Goal: Task Accomplishment & Management: Manage account settings

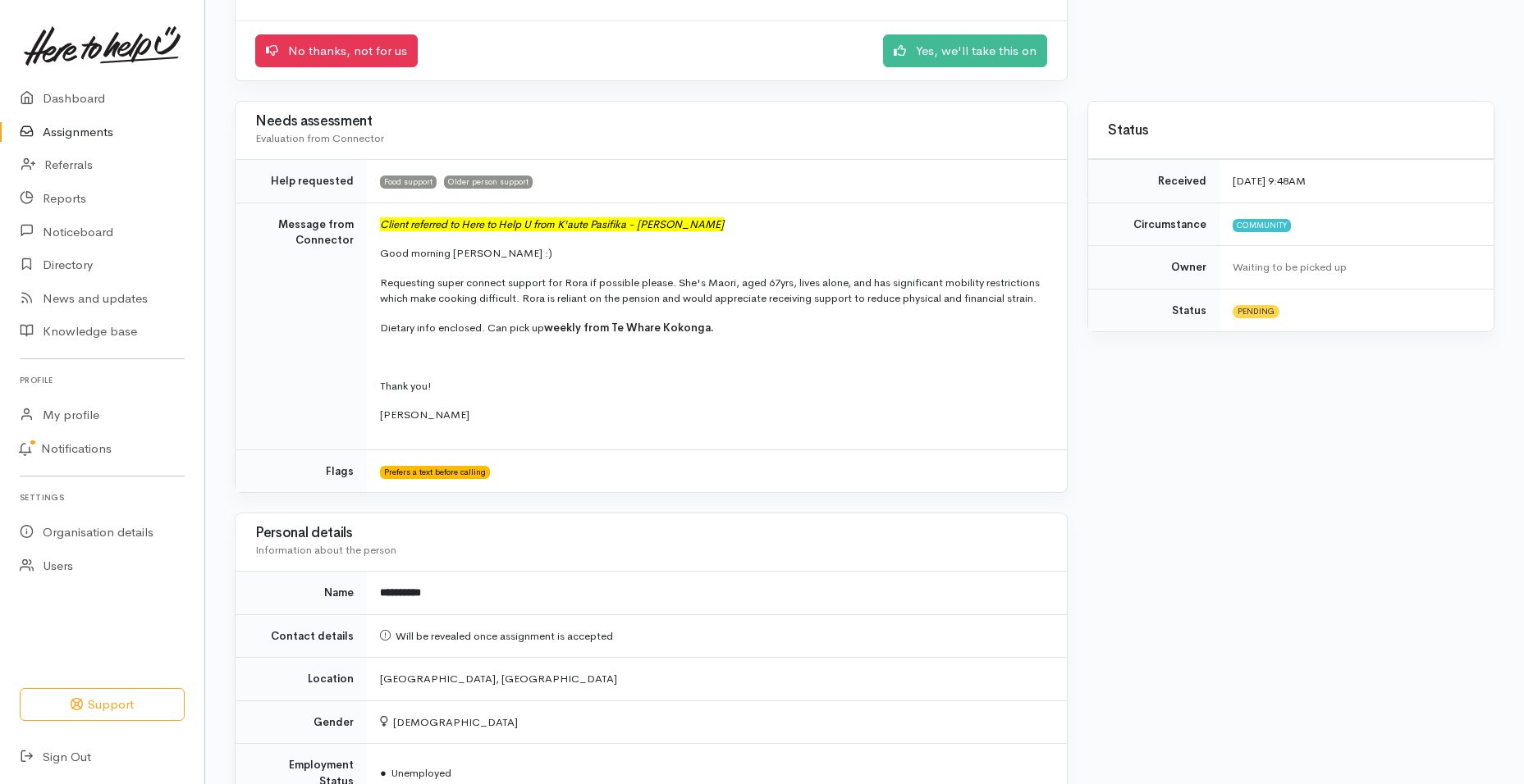
scroll to position [237, 0]
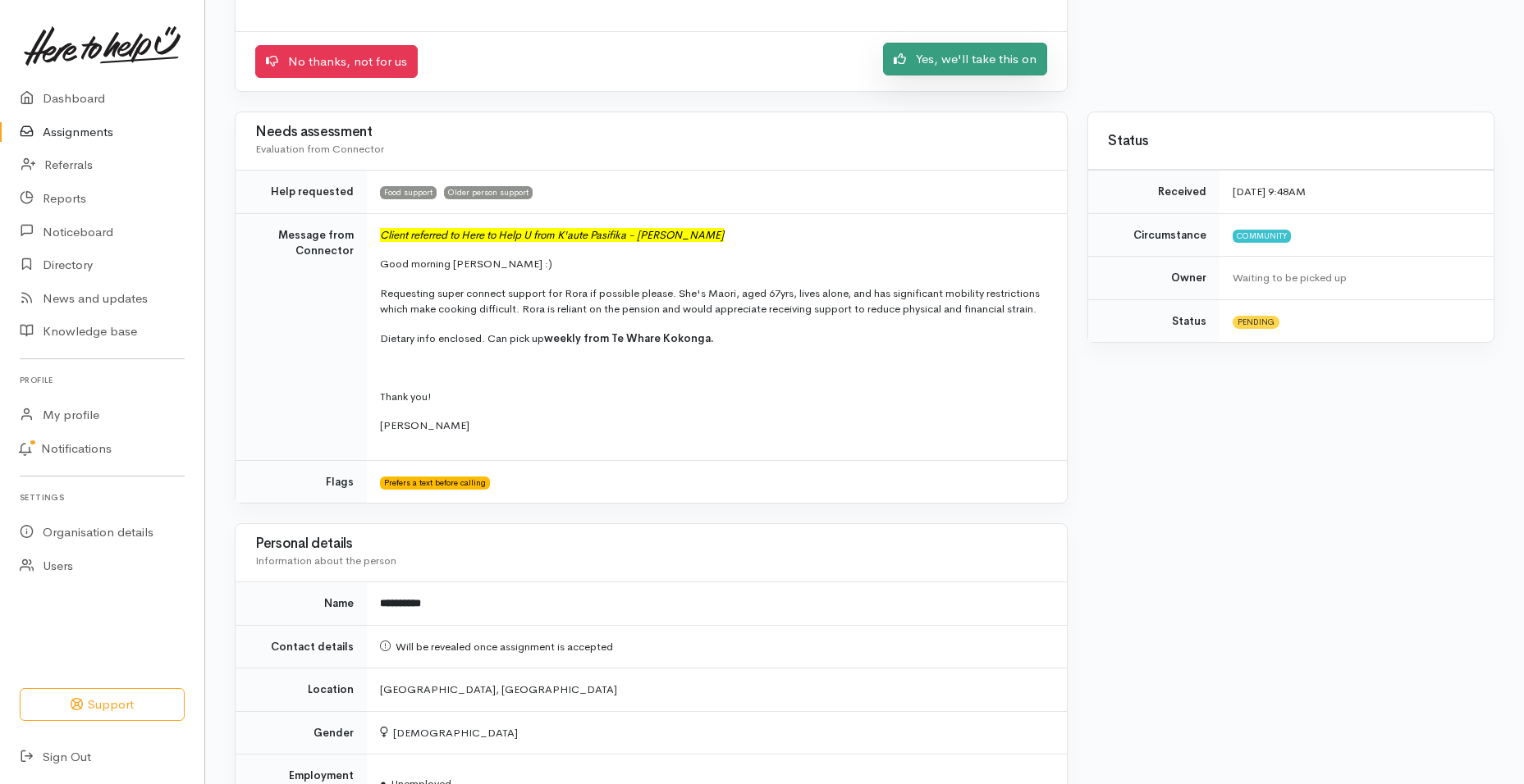
click at [968, 66] on link "Yes, we'll take this on" at bounding box center [965, 58] width 164 height 33
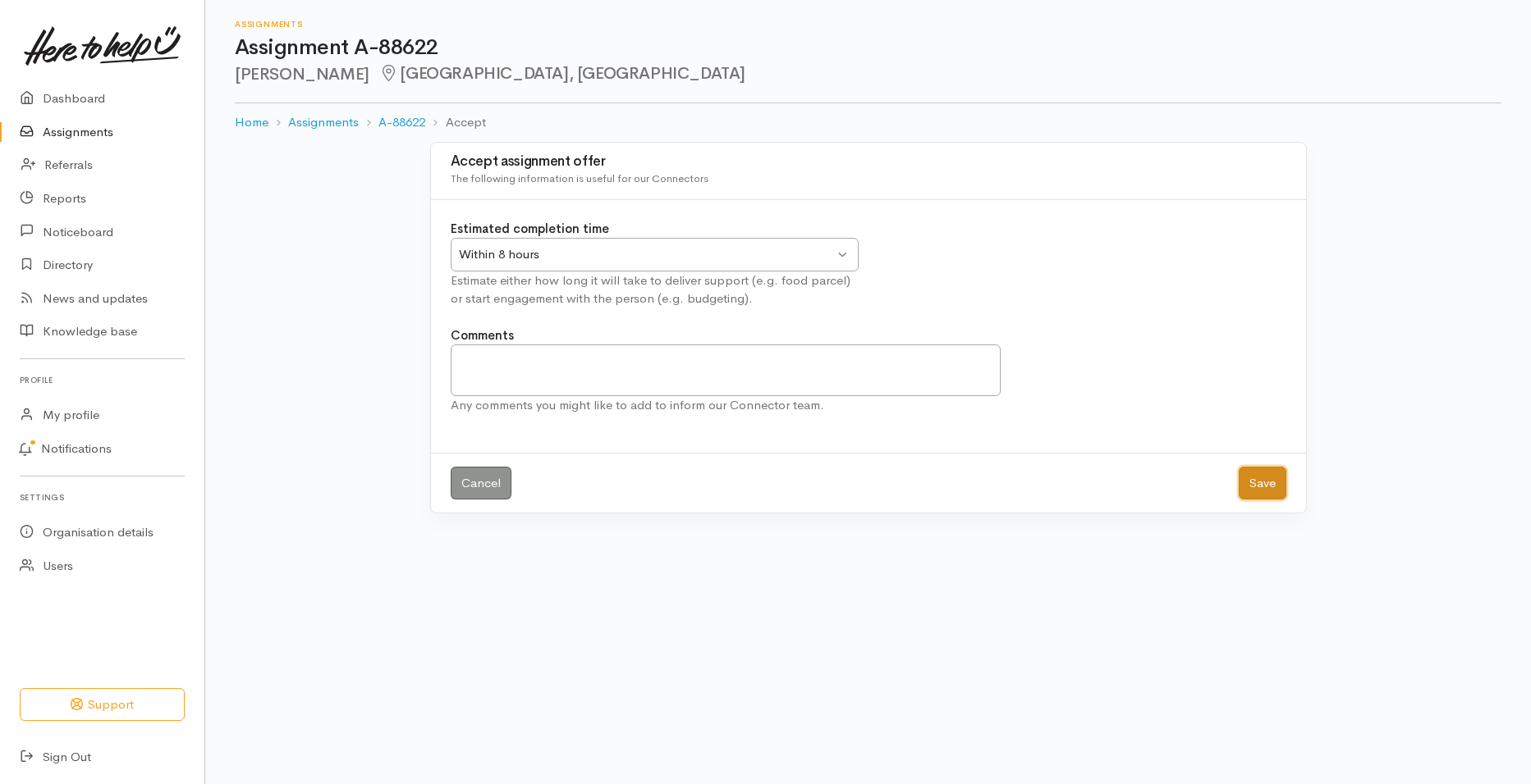
click at [1253, 488] on button "Save" at bounding box center [1262, 483] width 48 height 33
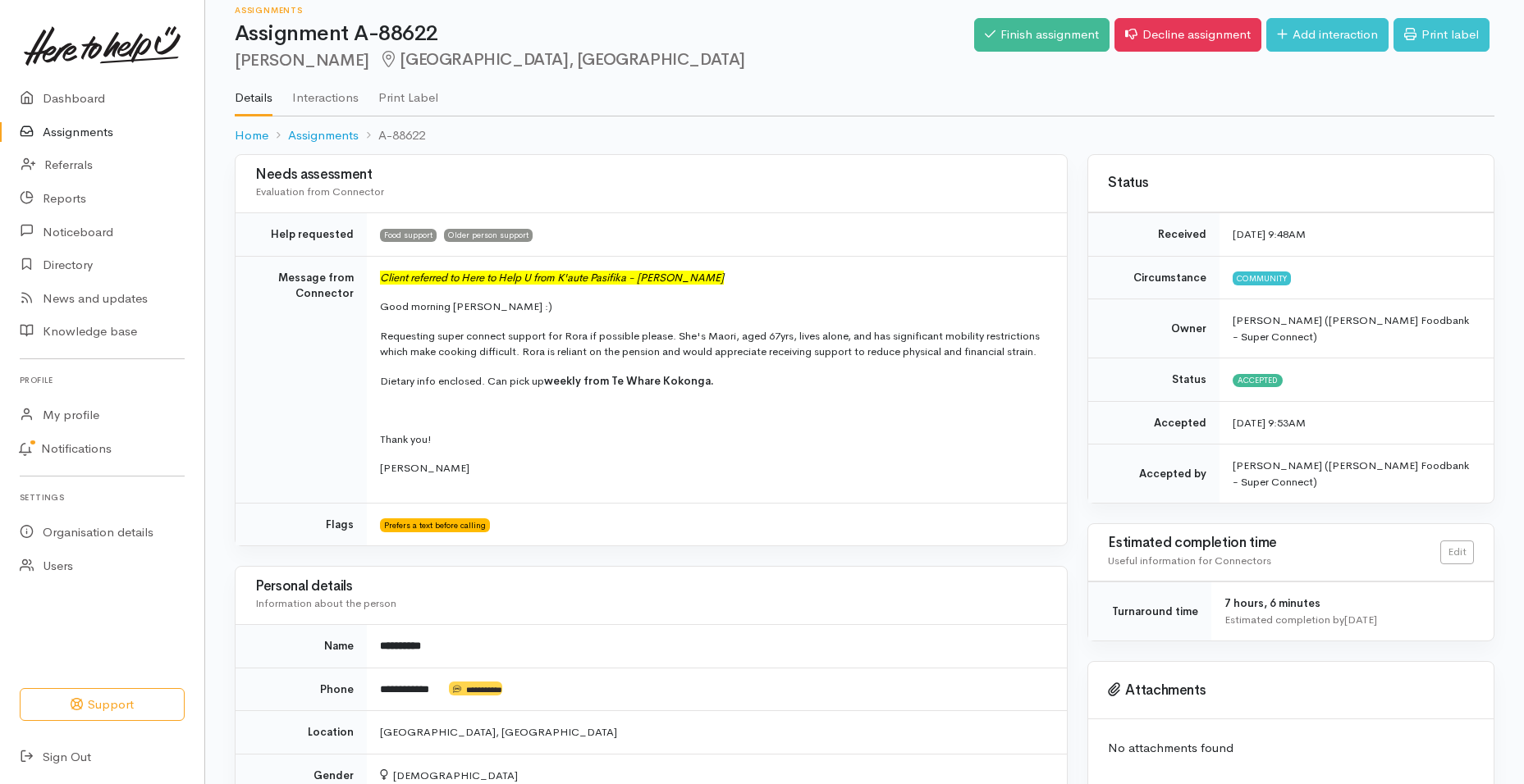
scroll to position [9, 0]
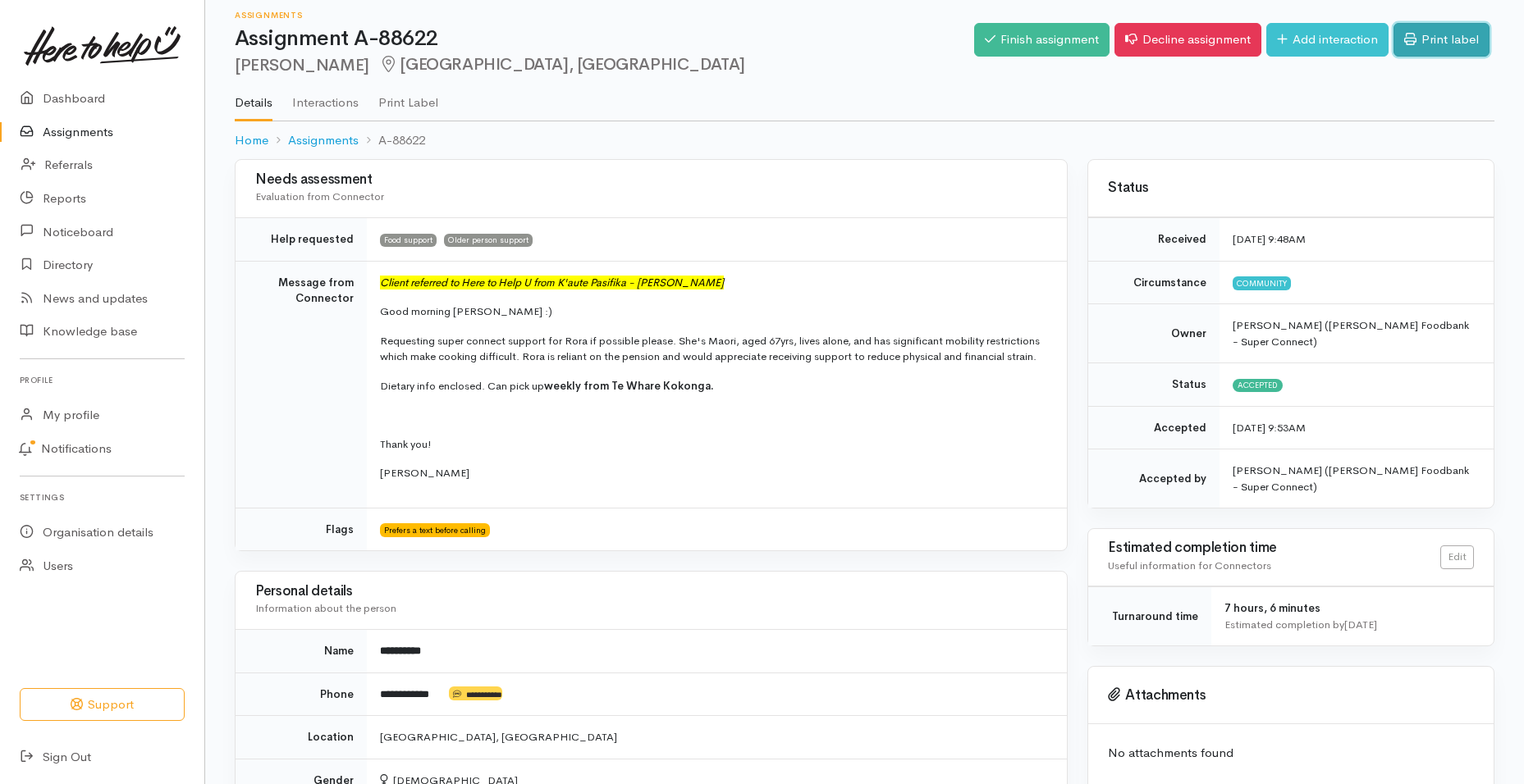
click at [1449, 40] on link "Print label" at bounding box center [1441, 40] width 96 height 33
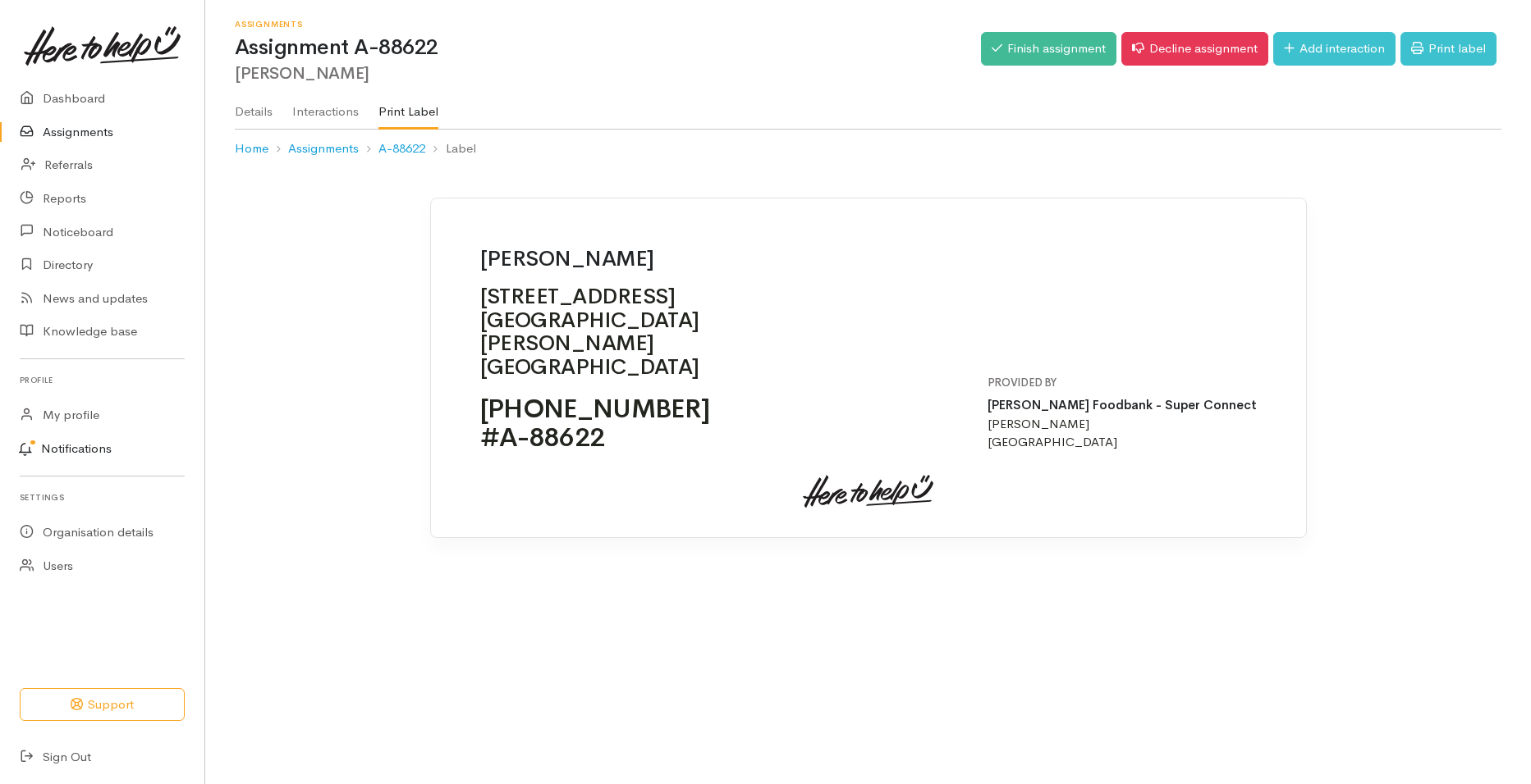
click at [90, 446] on link "Notifications" at bounding box center [100, 450] width 210 height 34
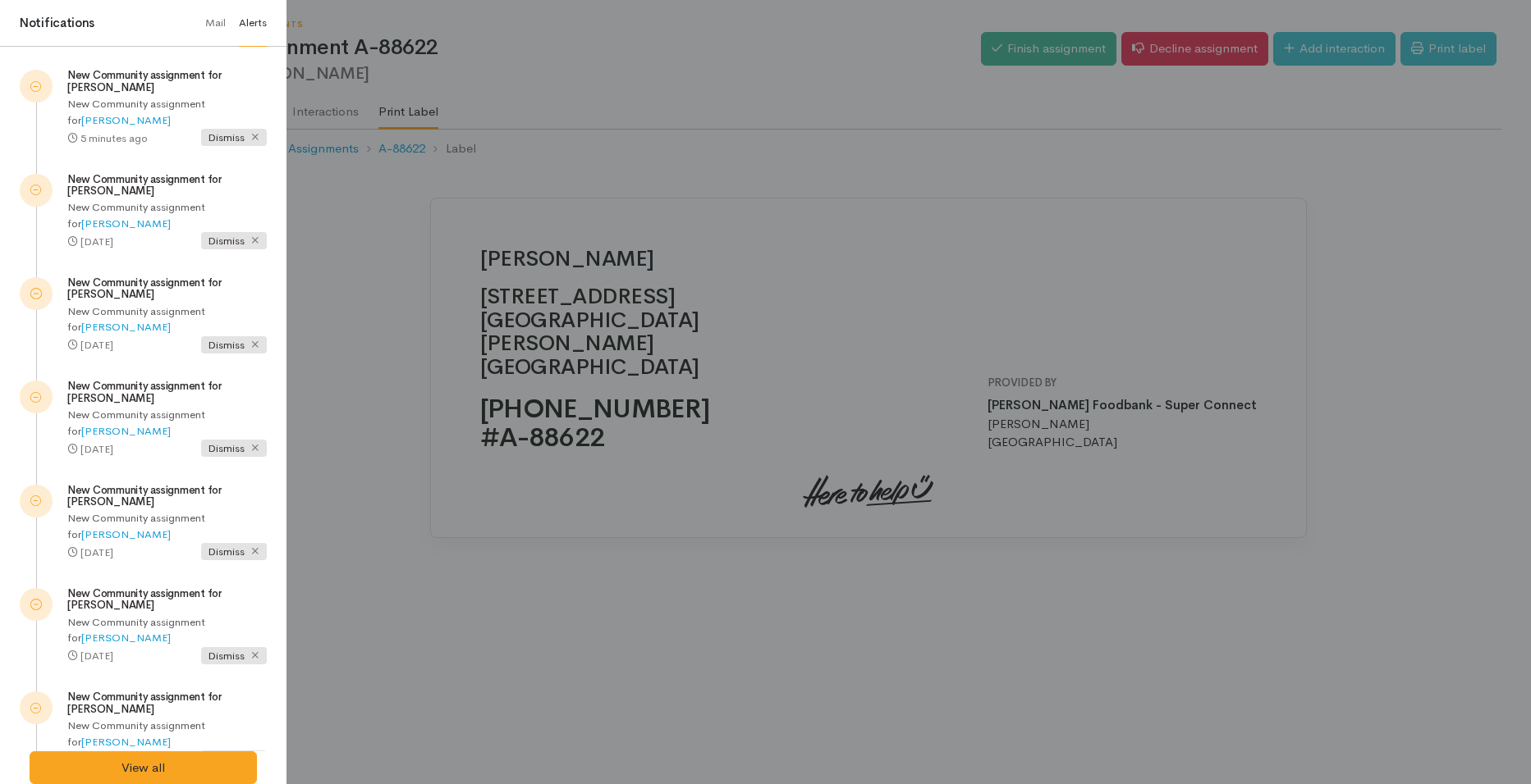
click at [177, 89] on h5 "New Community assignment for [PERSON_NAME]" at bounding box center [167, 82] width 200 height 23
click at [142, 80] on h5 "New Community assignment for [PERSON_NAME]" at bounding box center [167, 82] width 200 height 23
click at [171, 113] on link "[PERSON_NAME]" at bounding box center [125, 120] width 89 height 14
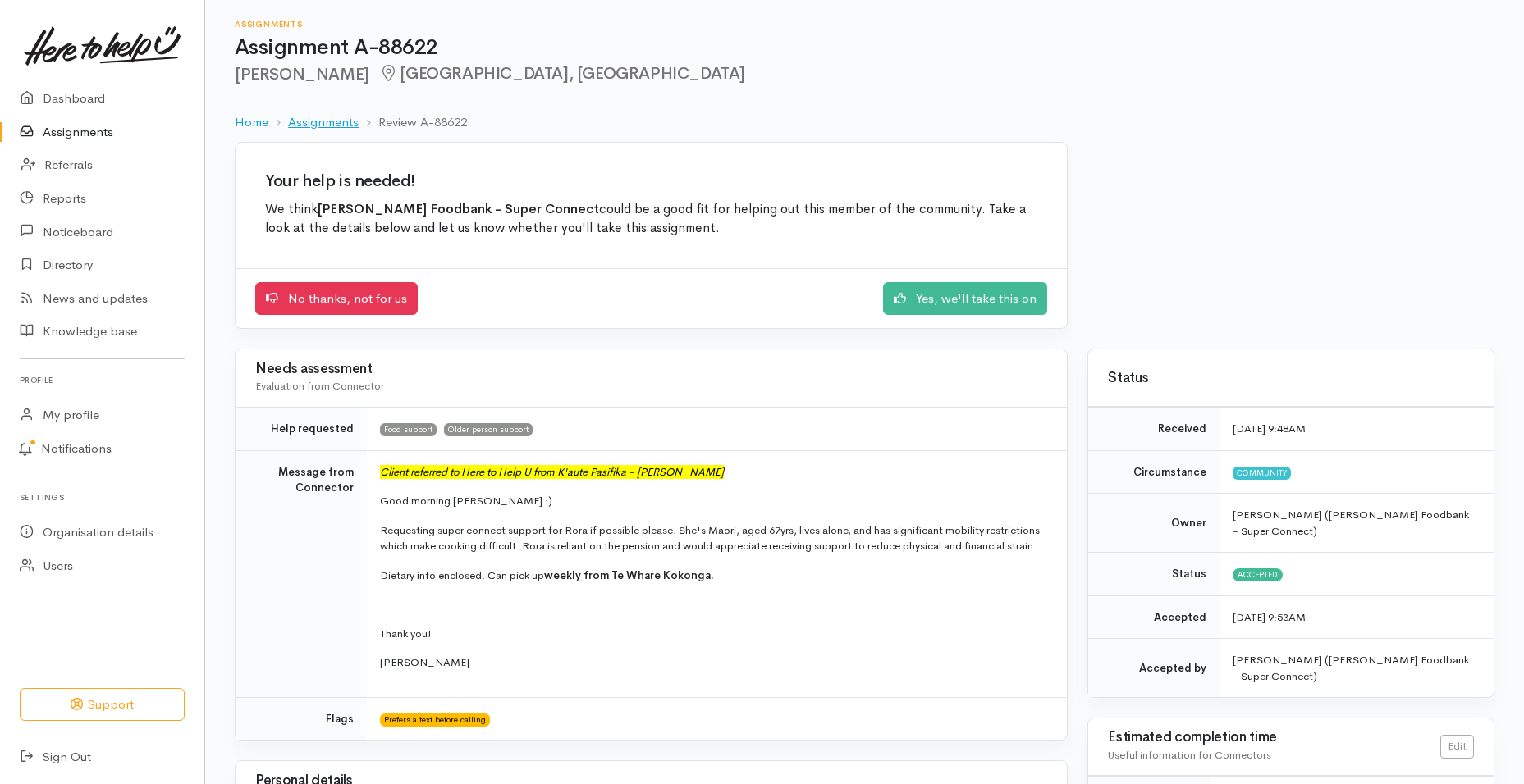
click at [317, 122] on link "Assignments" at bounding box center [323, 122] width 70 height 19
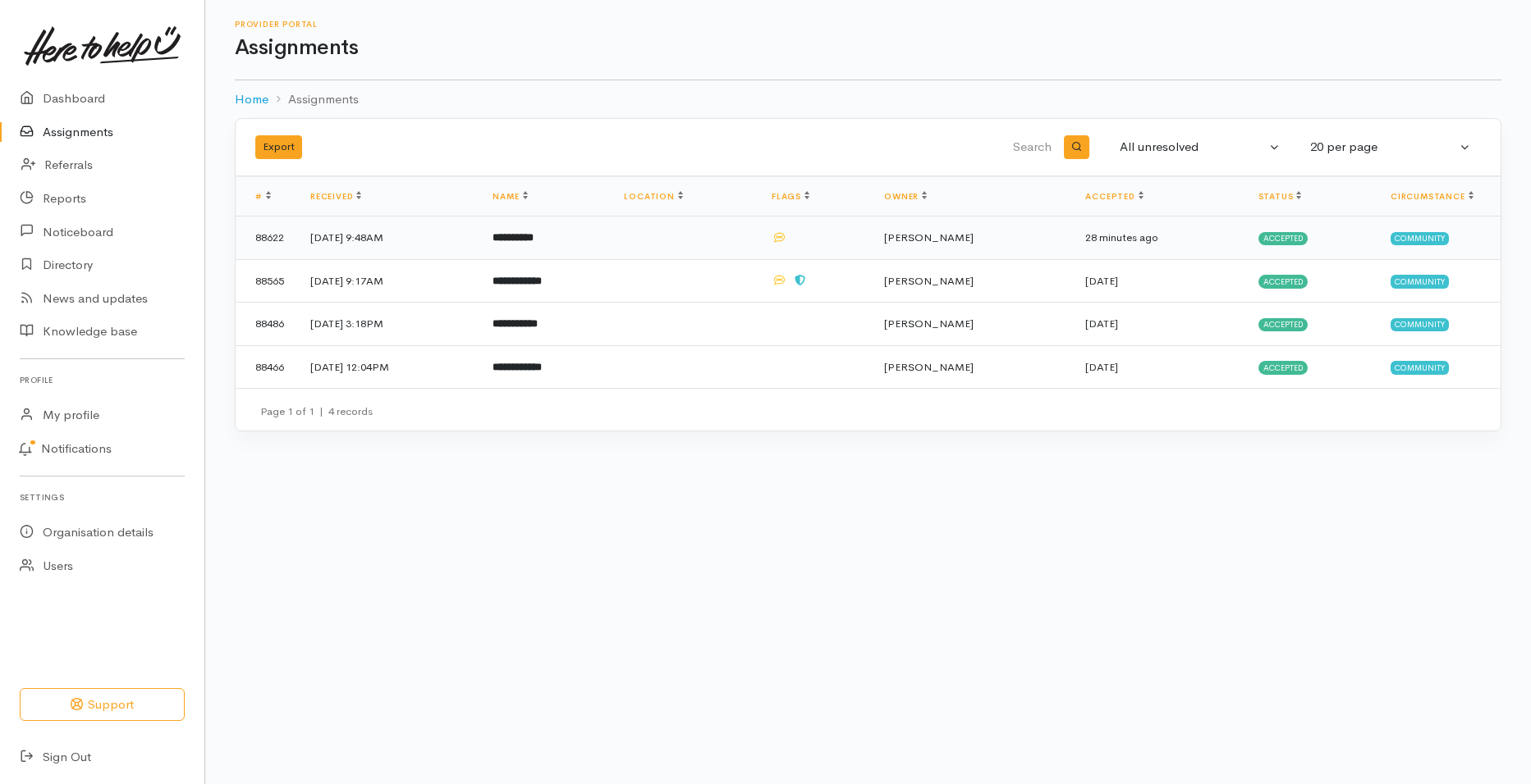
click at [1276, 236] on span "Accepted" at bounding box center [1284, 238] width 50 height 13
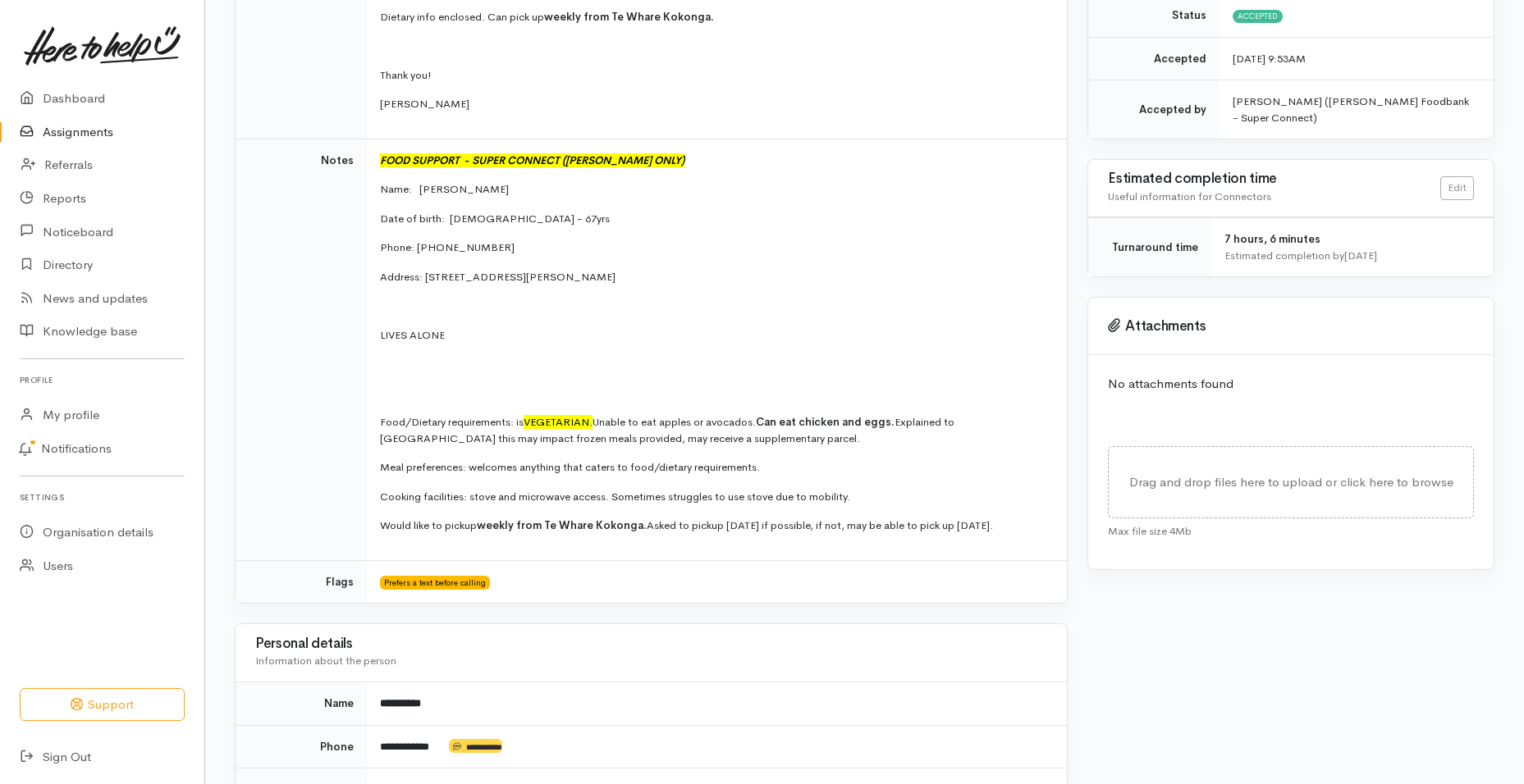
scroll to position [379, 0]
click at [85, 129] on link "Assignments" at bounding box center [102, 132] width 204 height 33
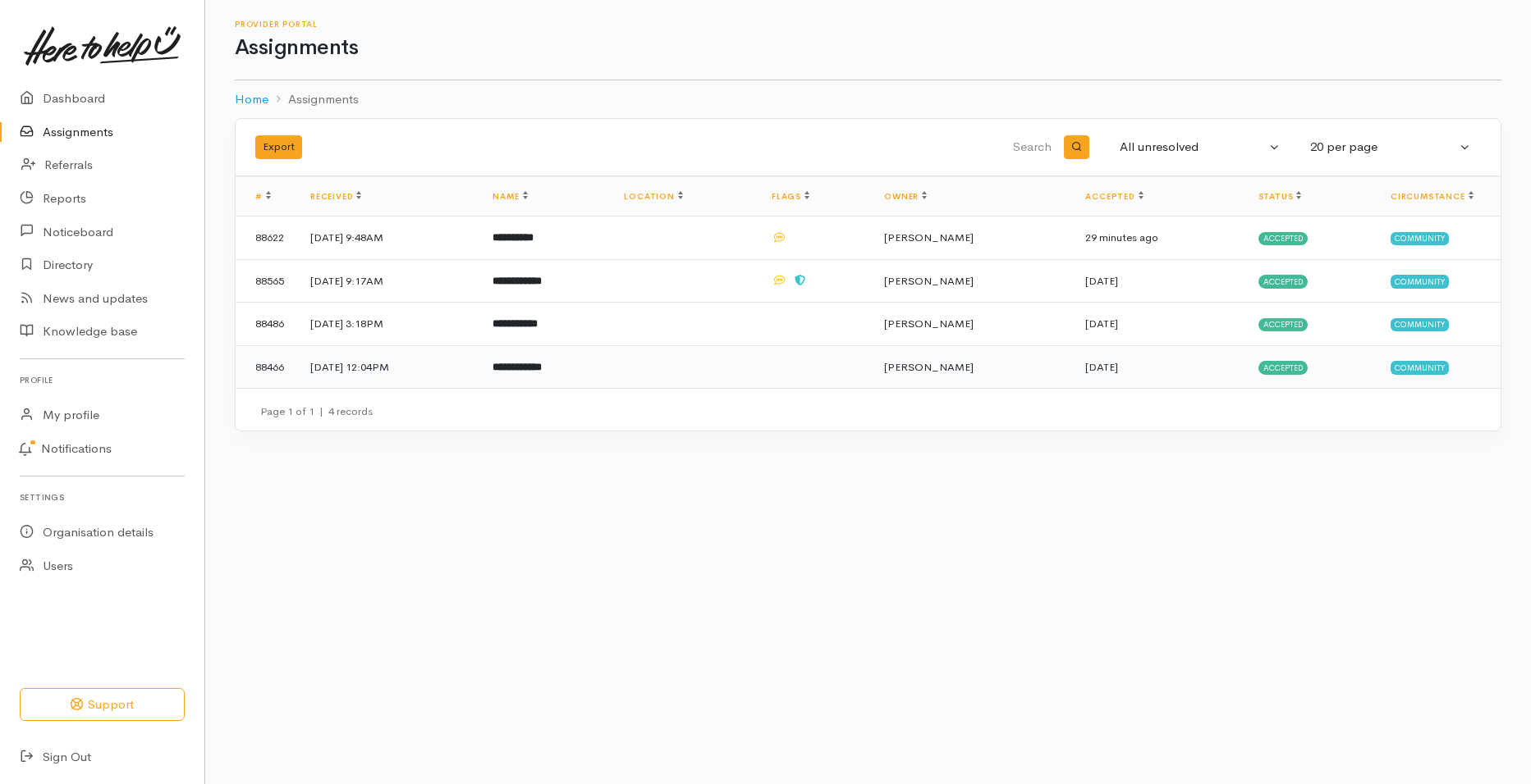
click at [1292, 362] on span "Accepted" at bounding box center [1284, 367] width 50 height 13
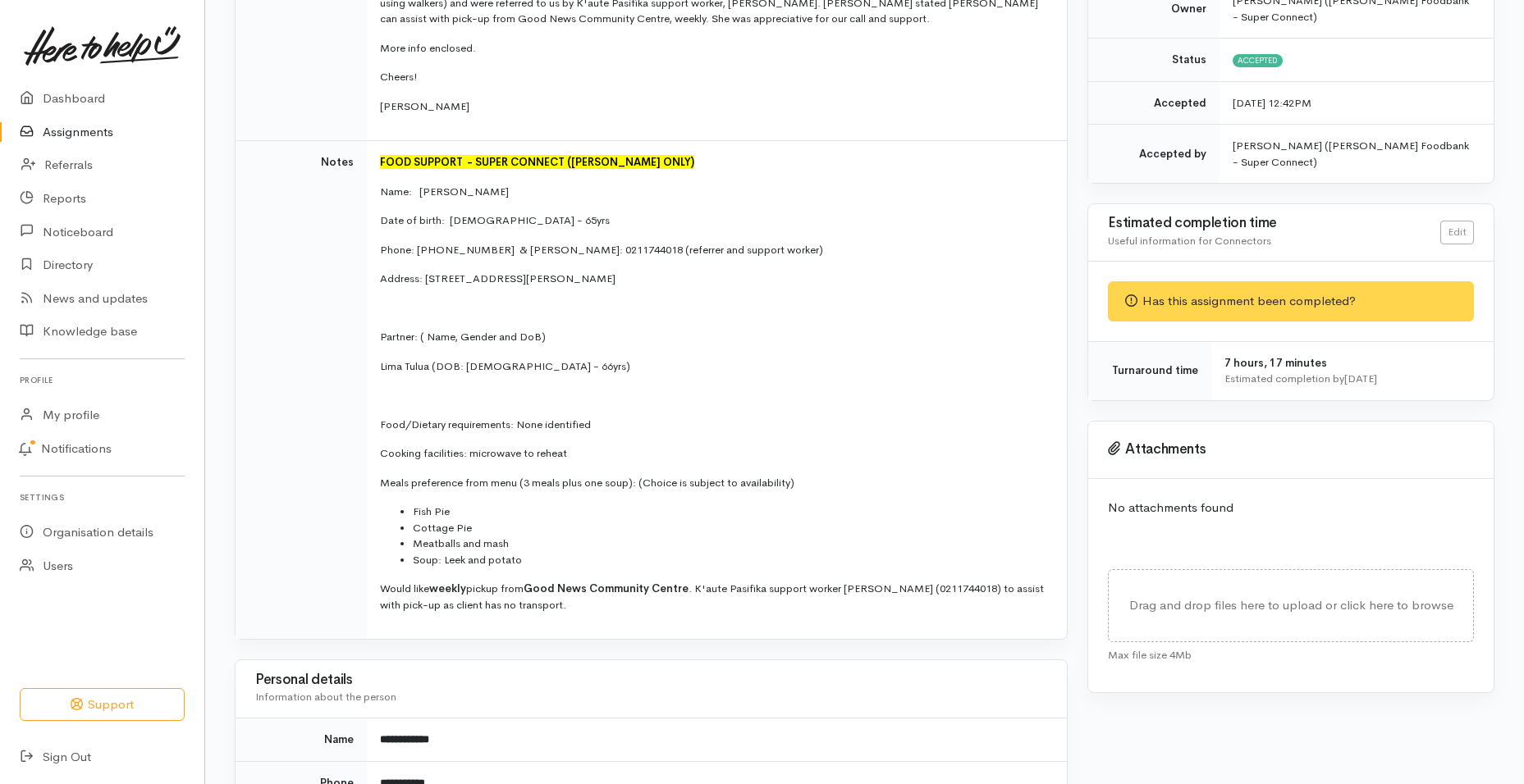
scroll to position [329, 0]
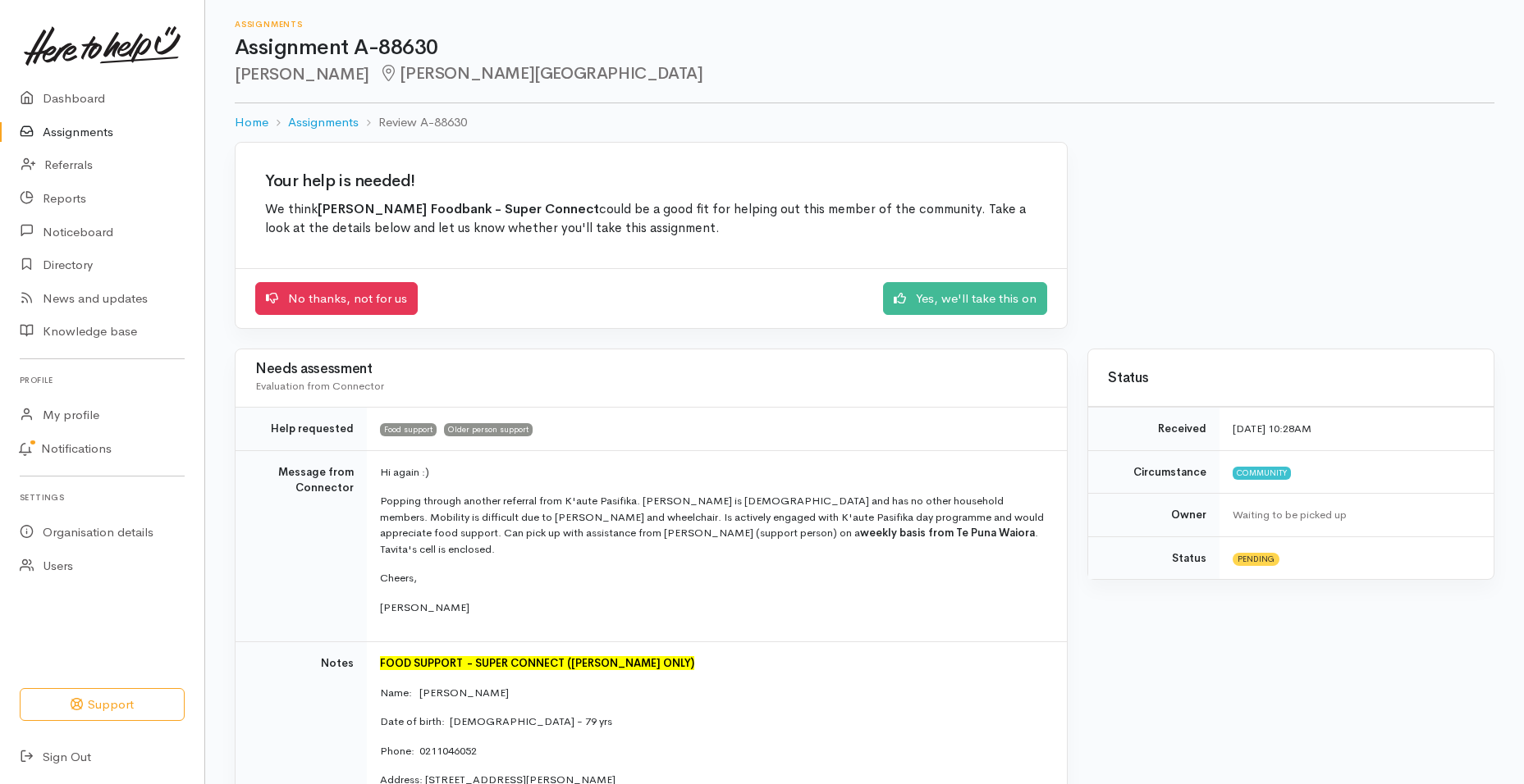
click at [75, 131] on link "Assignments" at bounding box center [102, 132] width 204 height 33
